Goal: Contribute content: Contribute content

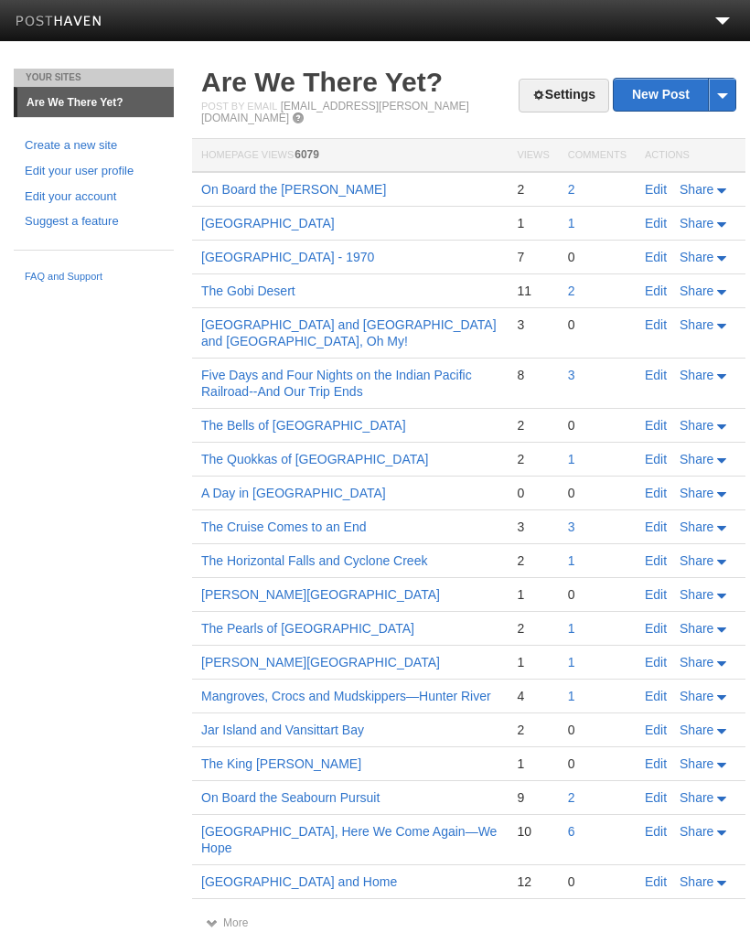
click at [614, 111] on link "New Post" at bounding box center [675, 95] width 122 height 32
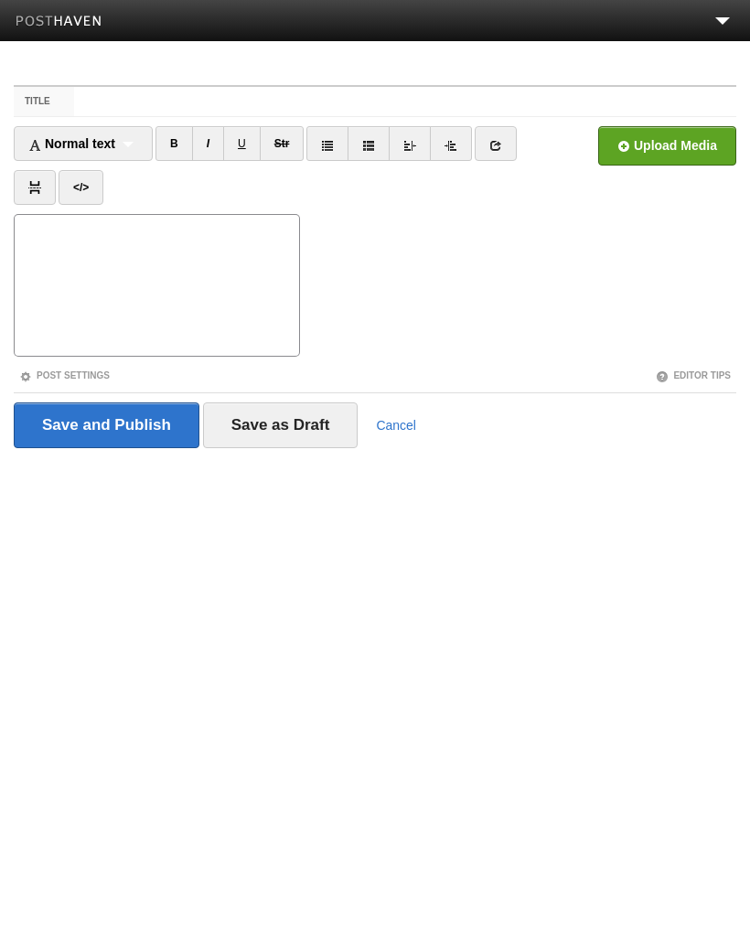
click at [88, 80] on link "Dashboard" at bounding box center [375, 64] width 746 height 41
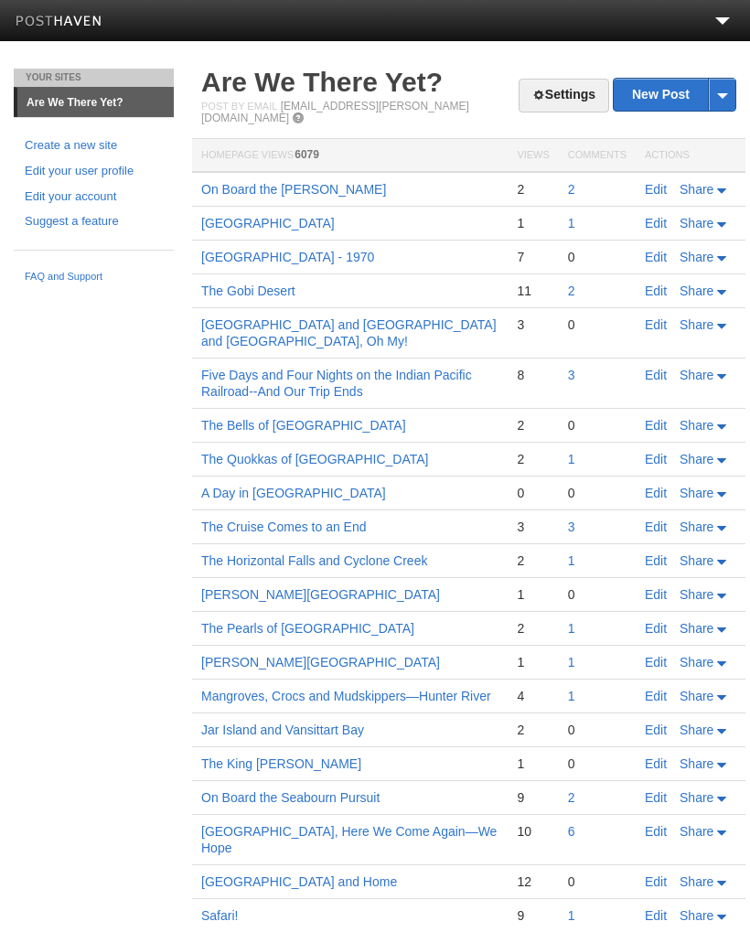
click at [661, 97] on link "New Post" at bounding box center [675, 95] width 122 height 32
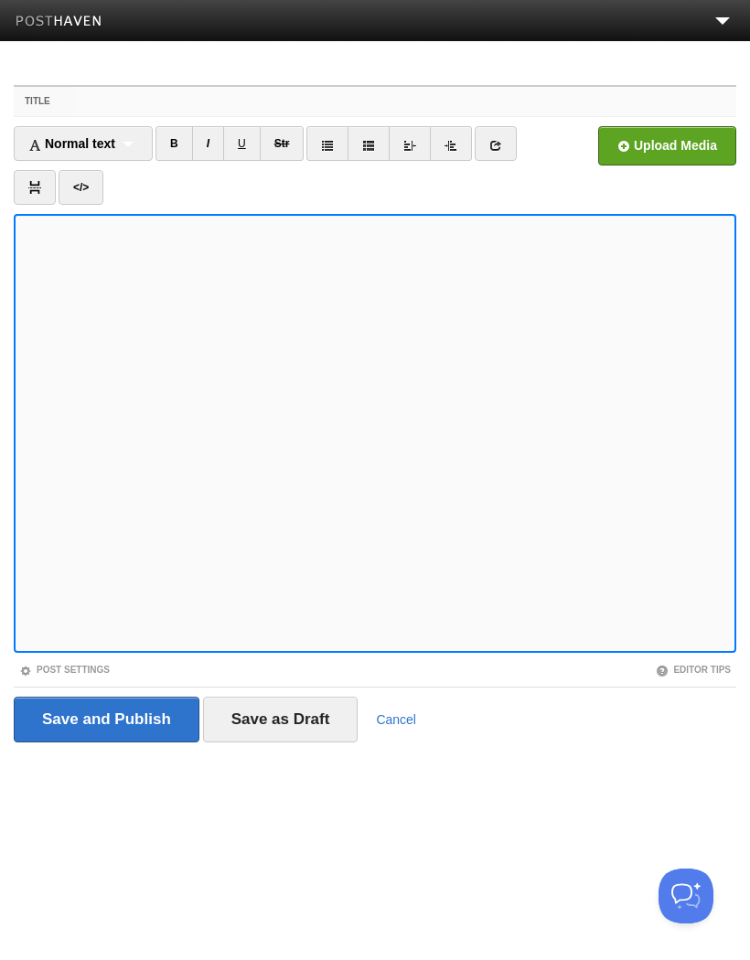
click at [101, 102] on input "Title" at bounding box center [405, 101] width 662 height 29
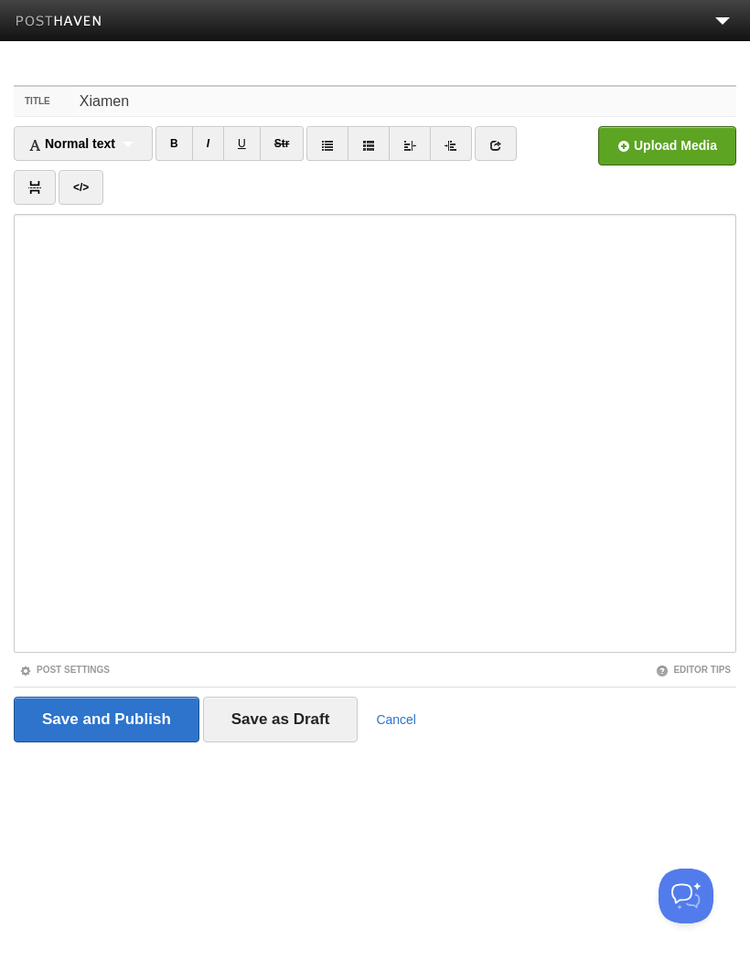
type input "Xiamen"
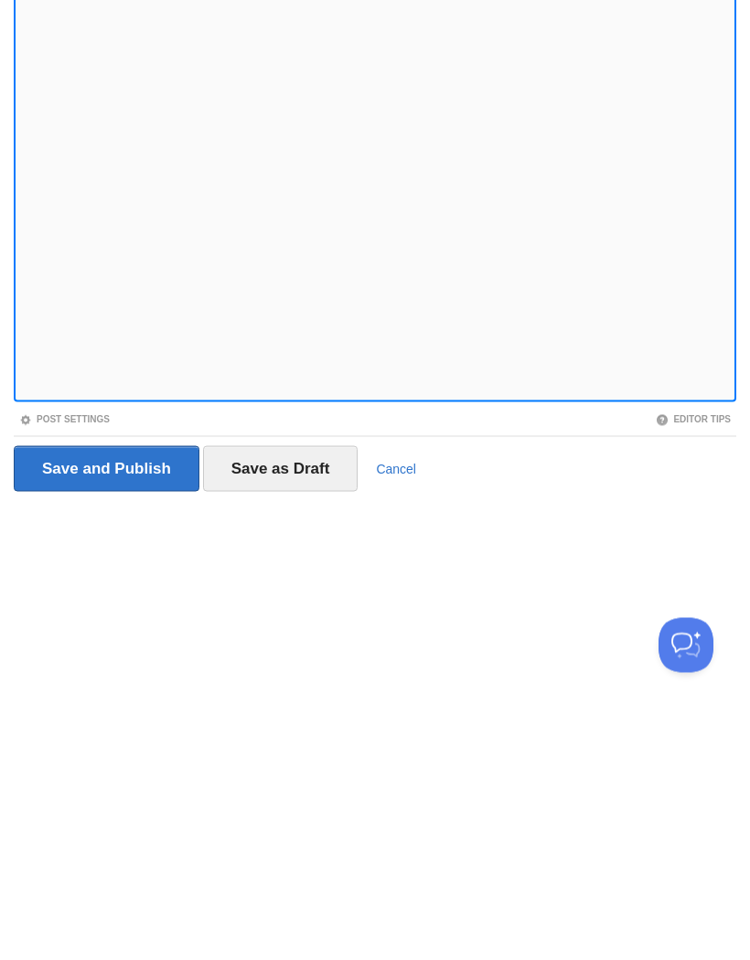
click at [293, 697] on input "Save as Draft" at bounding box center [280, 720] width 155 height 46
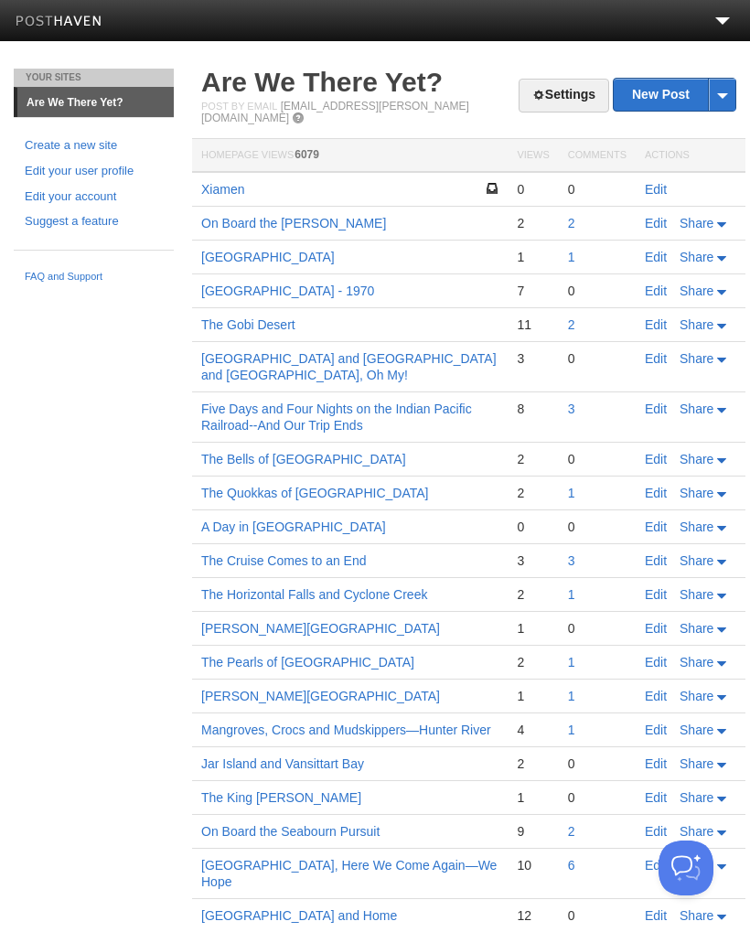
click at [659, 182] on link "Edit" at bounding box center [656, 189] width 22 height 15
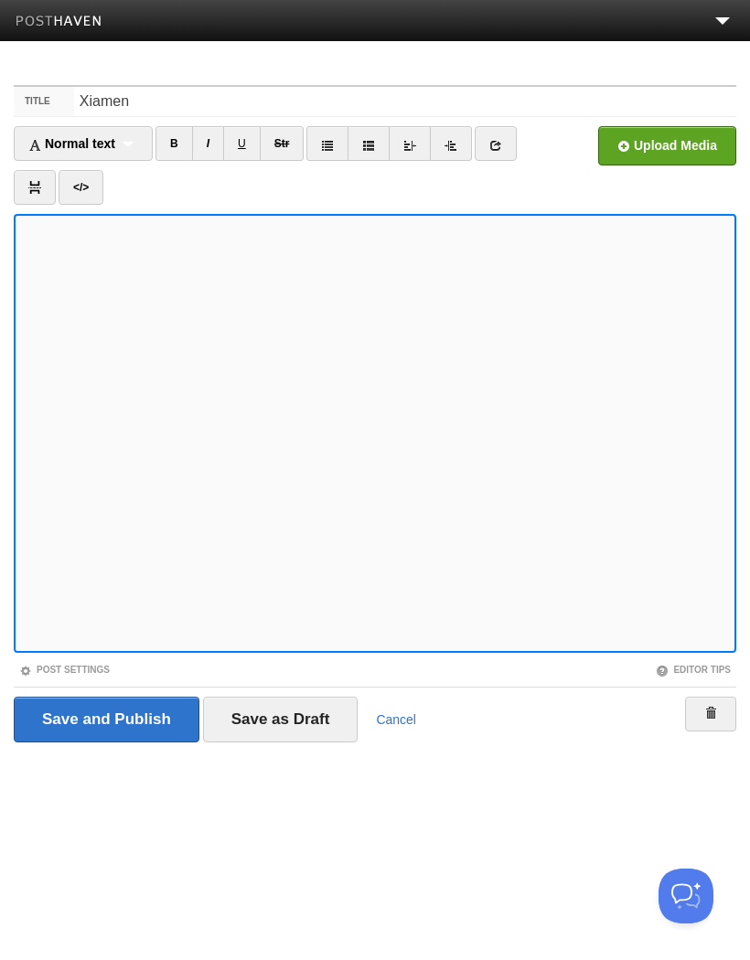
click at [672, 145] on input "file" at bounding box center [115, 150] width 1384 height 93
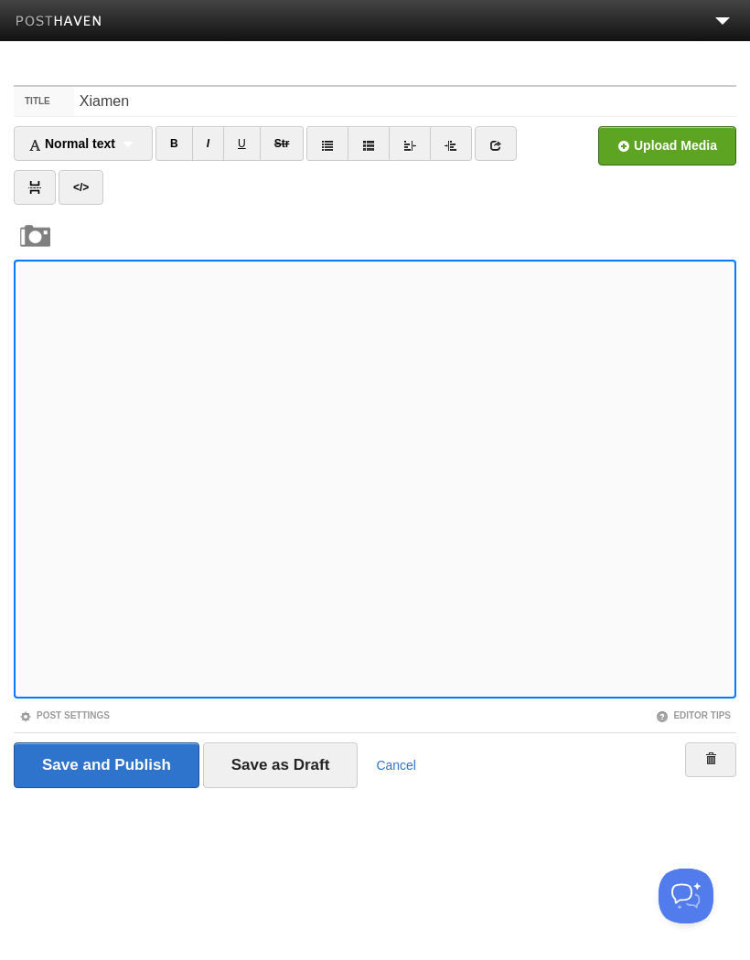
click at [216, 153] on link "I" at bounding box center [208, 143] width 32 height 35
click at [668, 141] on input "file" at bounding box center [115, 150] width 1384 height 93
click at [208, 149] on link "I" at bounding box center [208, 143] width 32 height 35
click at [677, 151] on input "file" at bounding box center [115, 150] width 1384 height 93
click at [219, 151] on link "I" at bounding box center [208, 143] width 32 height 35
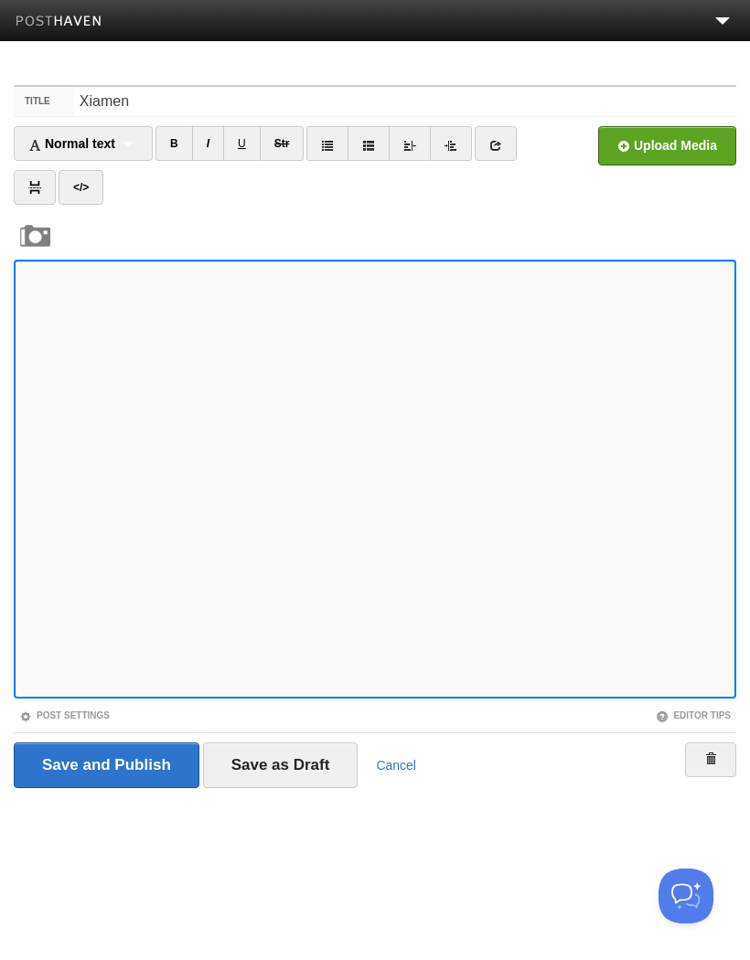
click at [677, 151] on input "file" at bounding box center [115, 150] width 1384 height 93
click at [667, 142] on input "file" at bounding box center [115, 150] width 1384 height 93
click at [662, 144] on input "file" at bounding box center [115, 150] width 1384 height 93
click at [217, 151] on link "I" at bounding box center [208, 143] width 32 height 35
click at [678, 147] on input "file" at bounding box center [115, 150] width 1384 height 93
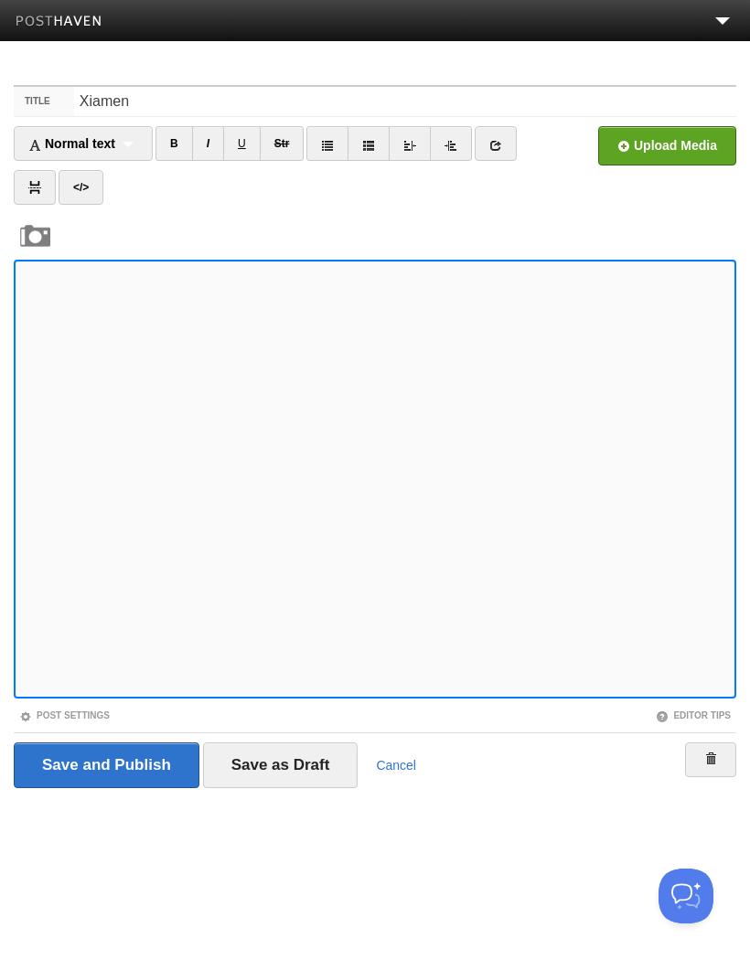
click at [217, 144] on link "I" at bounding box center [208, 143] width 32 height 35
click at [689, 144] on input "file" at bounding box center [115, 150] width 1384 height 93
click at [209, 147] on link "I" at bounding box center [208, 143] width 32 height 35
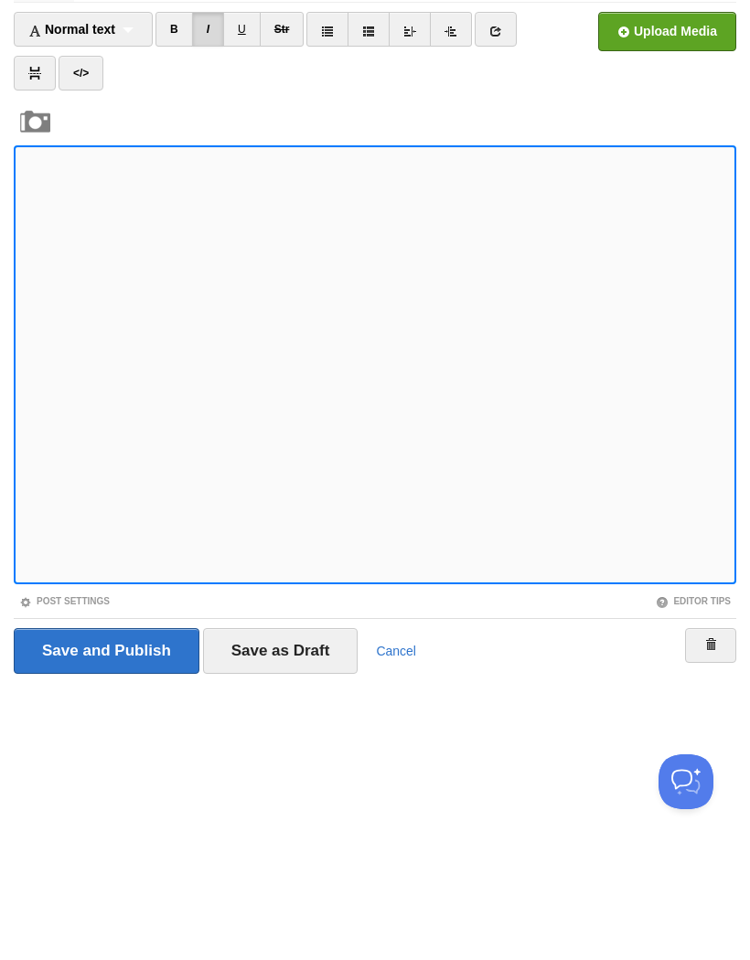
click at [327, 742] on input "Save as Draft" at bounding box center [280, 765] width 155 height 46
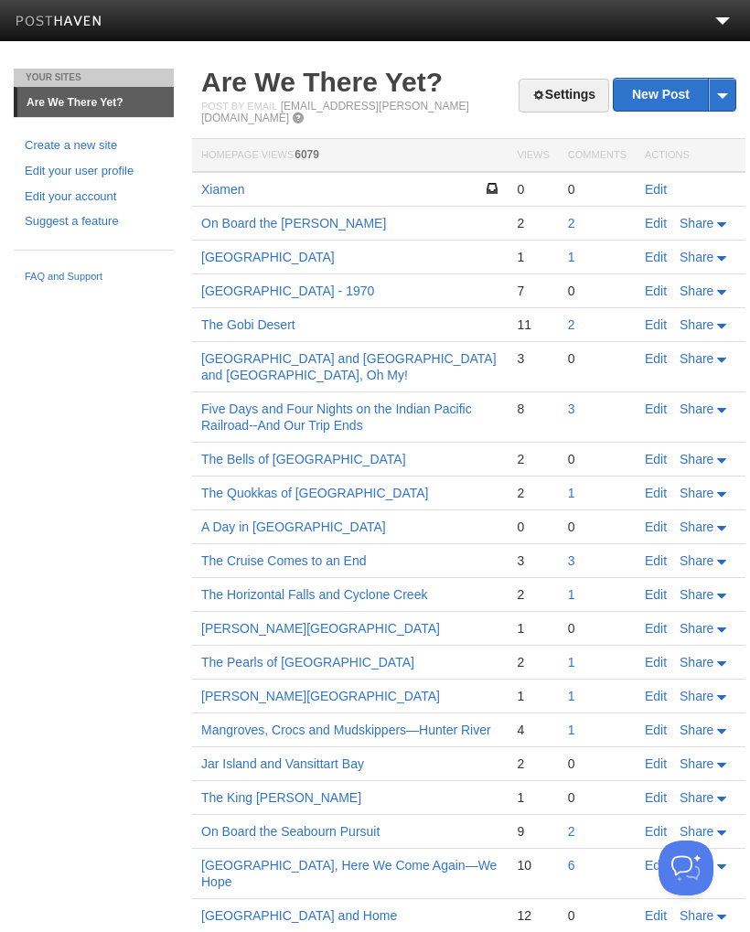
click at [223, 182] on link "Xiamen" at bounding box center [222, 189] width 43 height 15
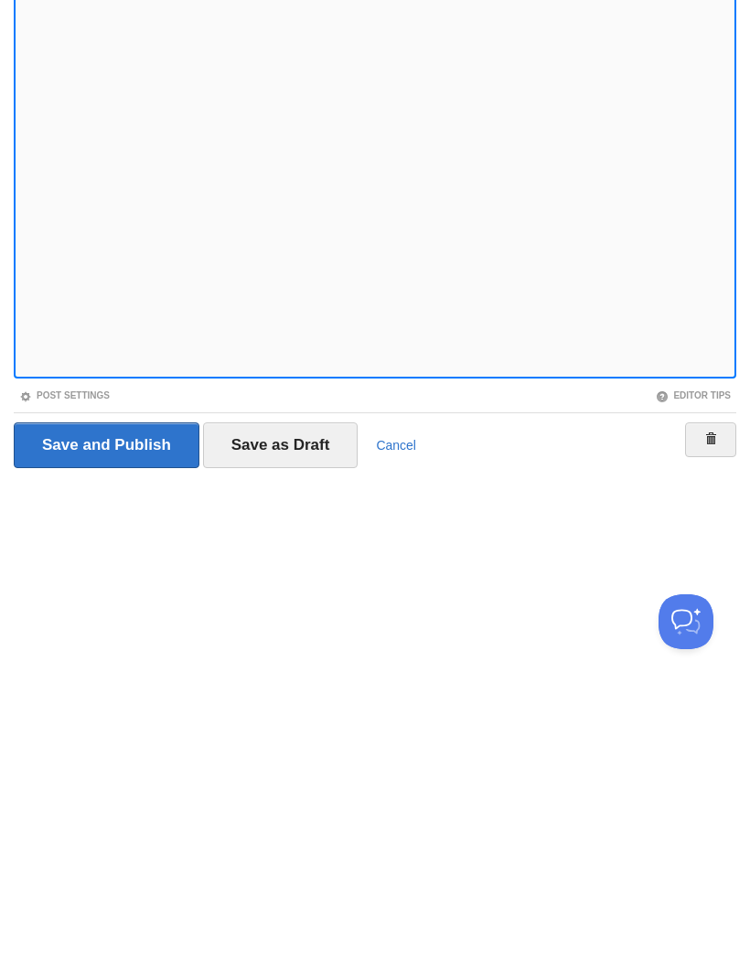
click at [137, 697] on input "Save and Publish" at bounding box center [107, 720] width 186 height 46
